Goal: Information Seeking & Learning: Learn about a topic

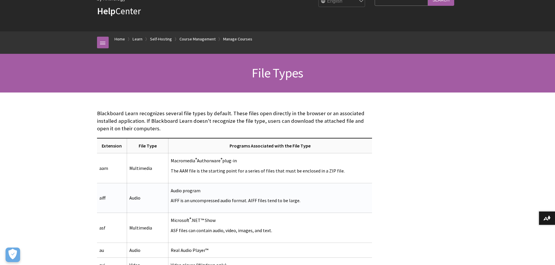
scroll to position [58, 0]
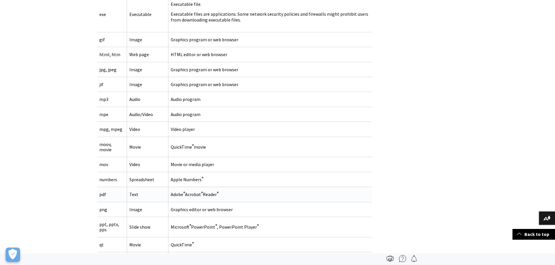
scroll to position [291, 0]
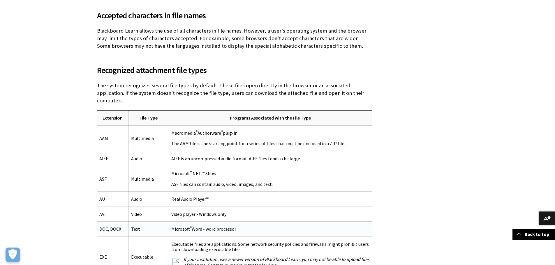
scroll to position [262, 0]
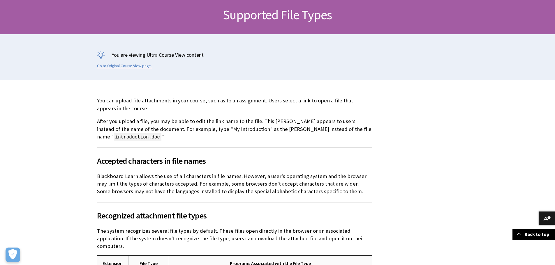
scroll to position [116, 0]
